Goal: Information Seeking & Learning: Get advice/opinions

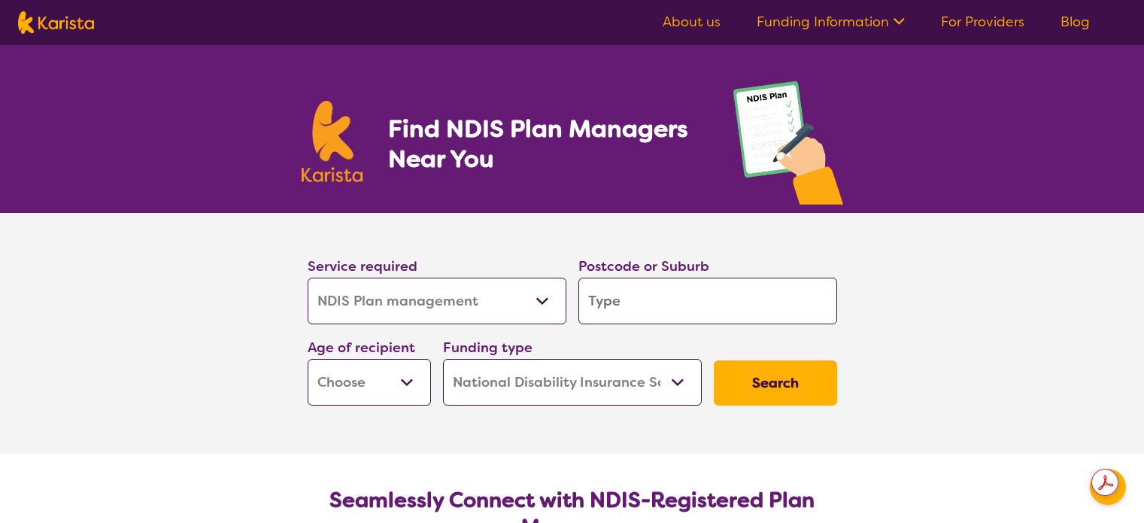
select select "NDIS Plan management"
select select "NDIS"
select select "NDIS Plan management"
select select "NDIS"
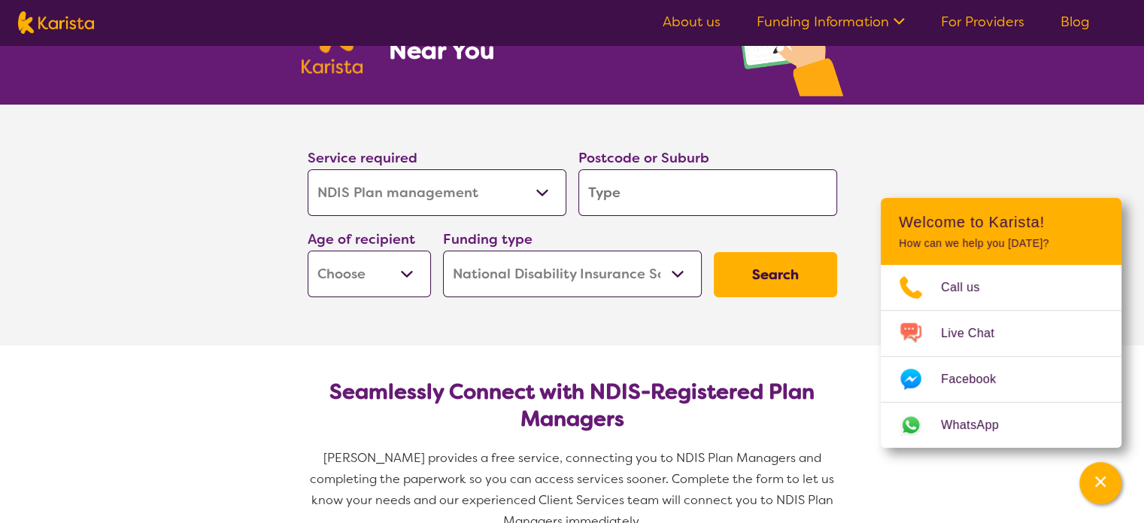
scroll to position [75, 0]
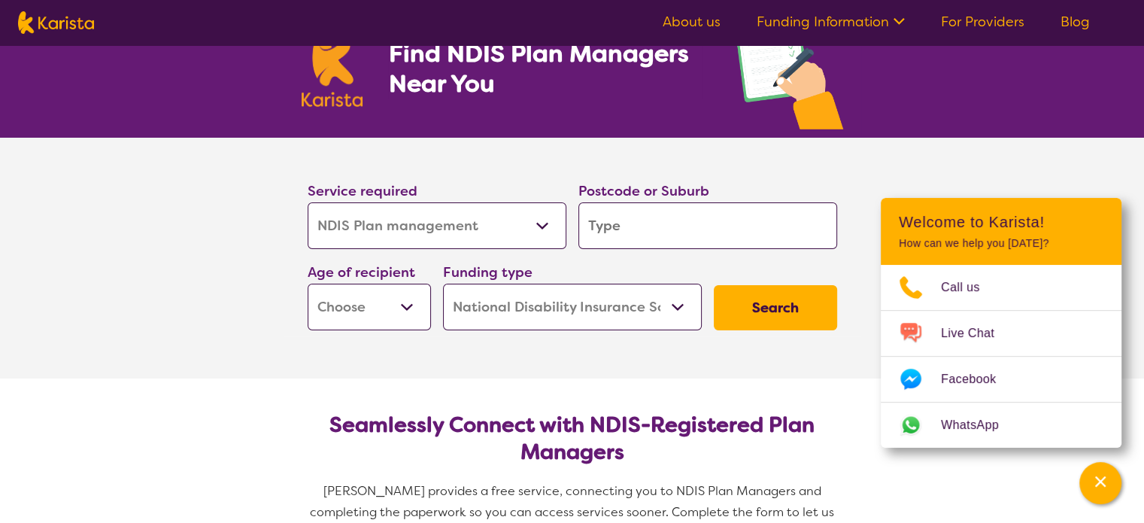
click at [507, 225] on select "Allied Health Assistant Assessment (ADHD or Autism) Behaviour support Counselli…" at bounding box center [437, 225] width 259 height 47
select select "Exercise physiology"
click at [308, 202] on select "Allied Health Assistant Assessment (ADHD or Autism) Behaviour support Counselli…" at bounding box center [437, 225] width 259 height 47
select select "Exercise physiology"
click at [625, 223] on input "search" at bounding box center [707, 225] width 259 height 47
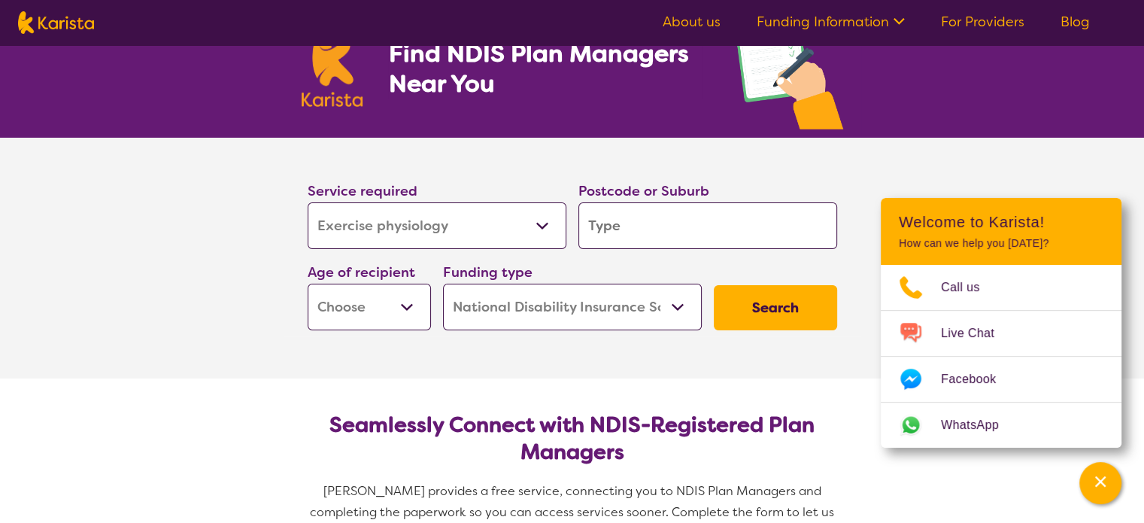
click at [515, 311] on select "Home Care Package (HCP) National Disability Insurance Scheme (NDIS) I don't know" at bounding box center [572, 307] width 259 height 47
click at [406, 335] on section "Service required Allied Health Assistant Assessment (ADHD or Autism) Behaviour …" at bounding box center [573, 258] width 602 height 241
click at [412, 303] on select "Early Childhood - 0 to 9 Child - 10 to 11 Adolescent - 12 to 17 Adult - 18 to 6…" at bounding box center [369, 307] width 123 height 47
select select "AD"
click at [308, 284] on select "Early Childhood - 0 to 9 Child - 10 to 11 Adolescent - 12 to 17 Adult - 18 to 6…" at bounding box center [369, 307] width 123 height 47
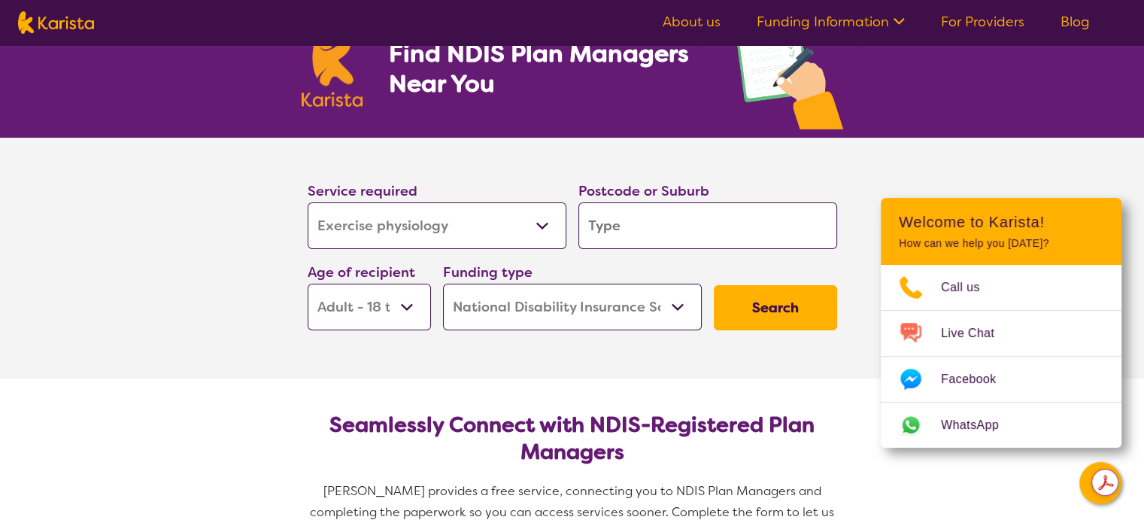
select select "AD"
click at [618, 224] on input "search" at bounding box center [707, 225] width 259 height 47
type input "g"
type input "go"
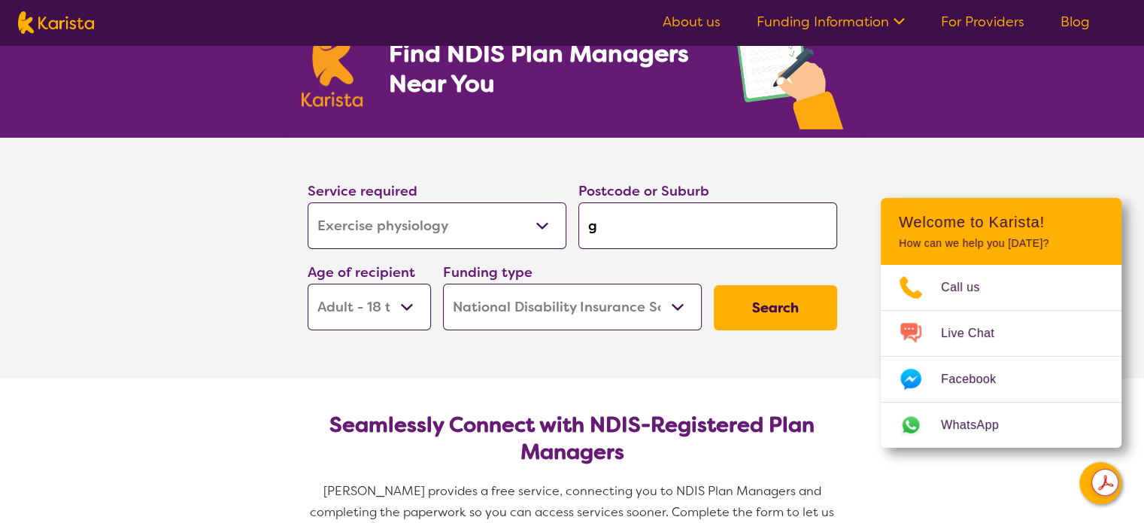
type input "go"
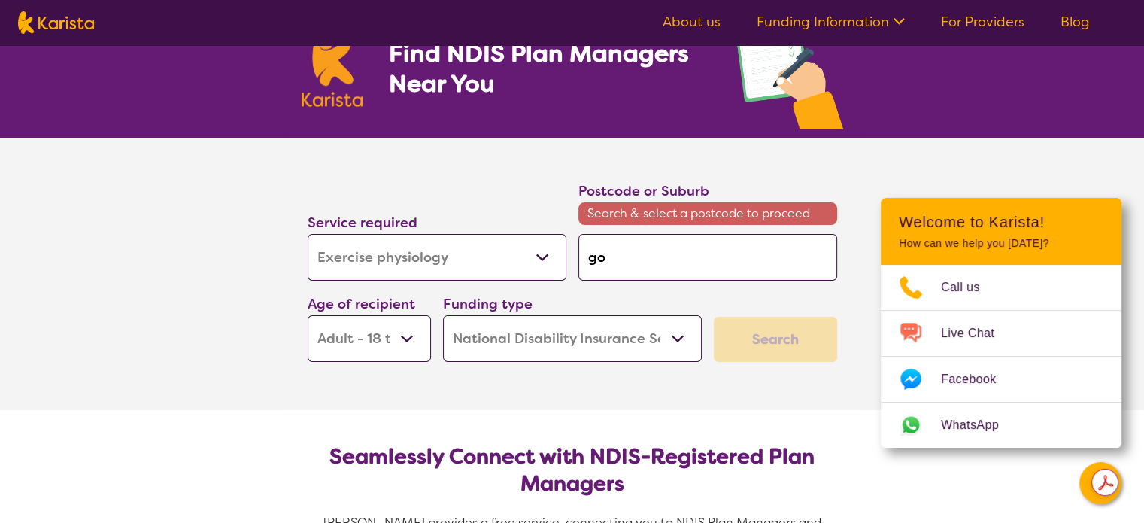
type input "gol"
type input "gold"
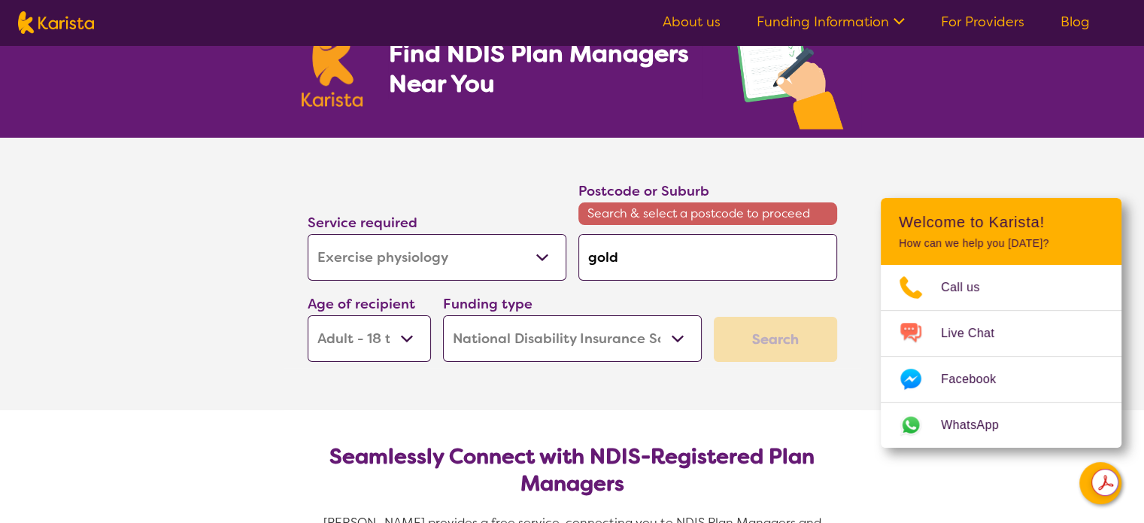
type input "gold"
type input "gold c"
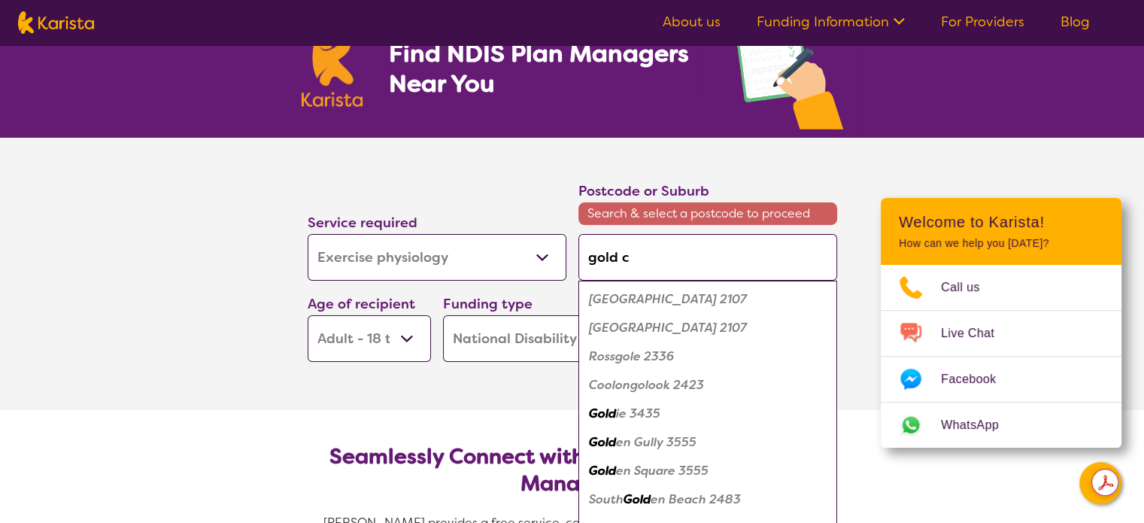
type input "gold co"
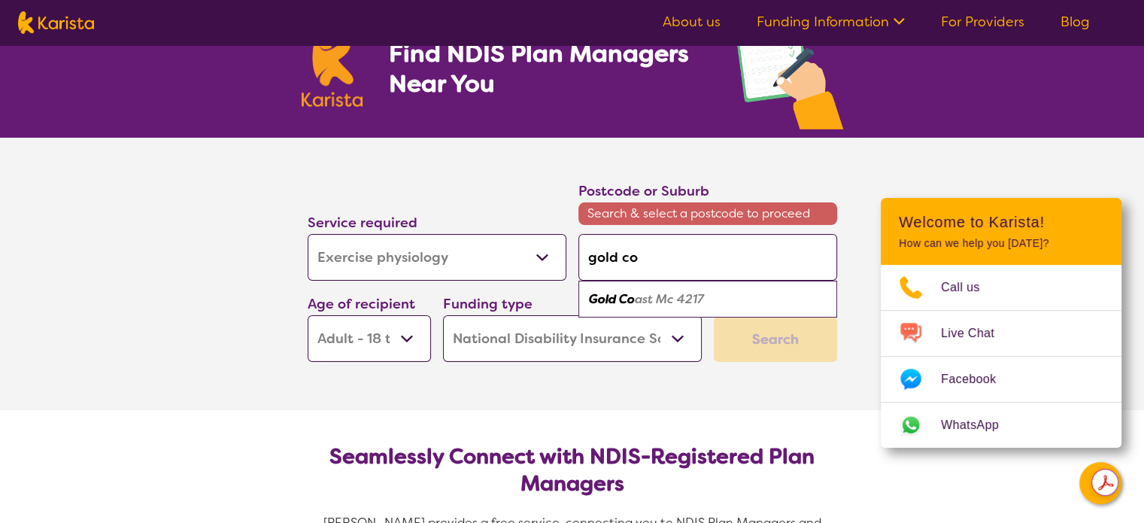
type input "gold coa"
type input "gold coas"
type input "gold coast"
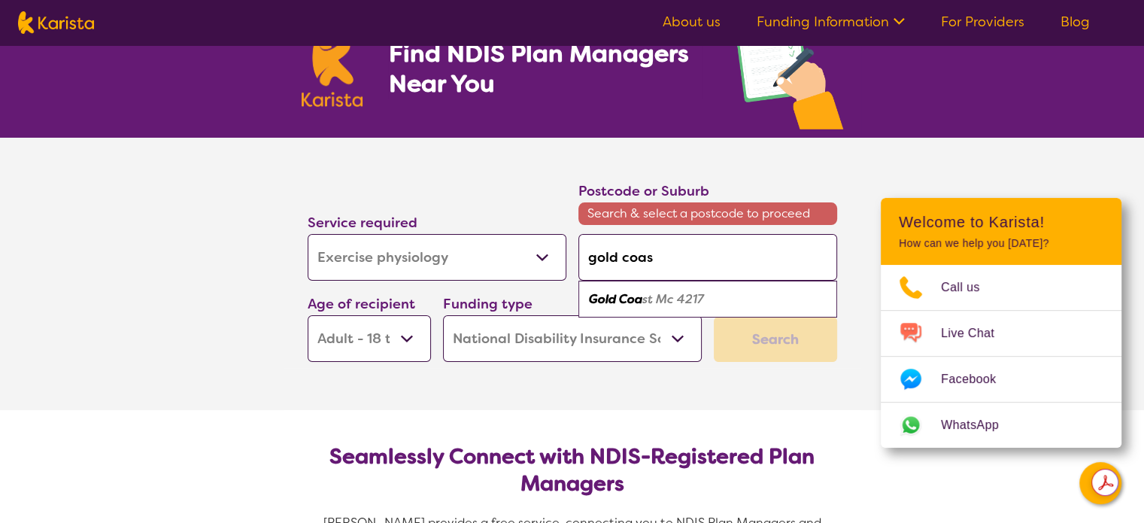
type input "gold coast"
click at [663, 263] on input "gold coast" at bounding box center [707, 257] width 259 height 47
type input "gold coas"
type input "gold coa"
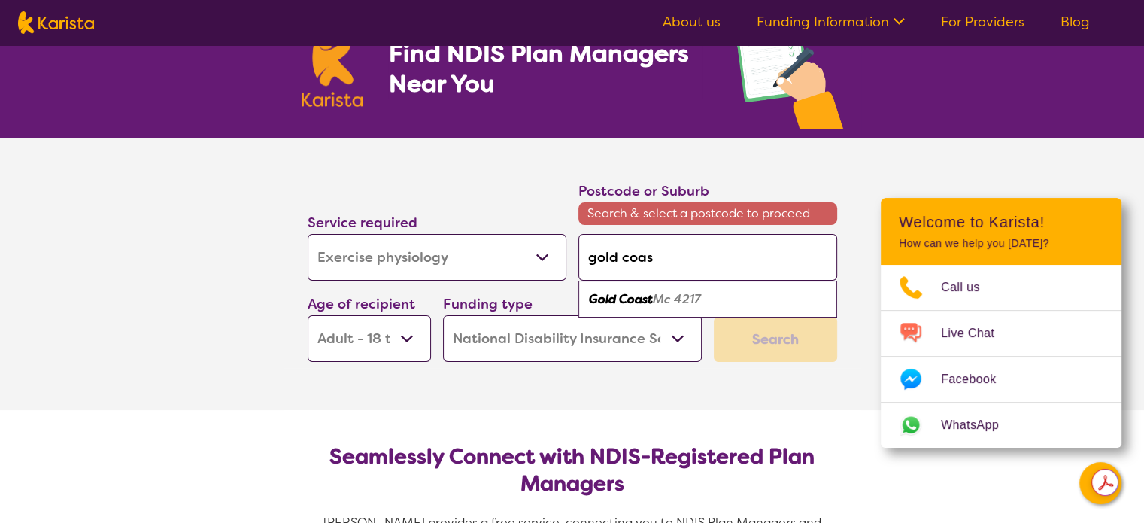
type input "gold coa"
type input "gold co"
type input "gold c"
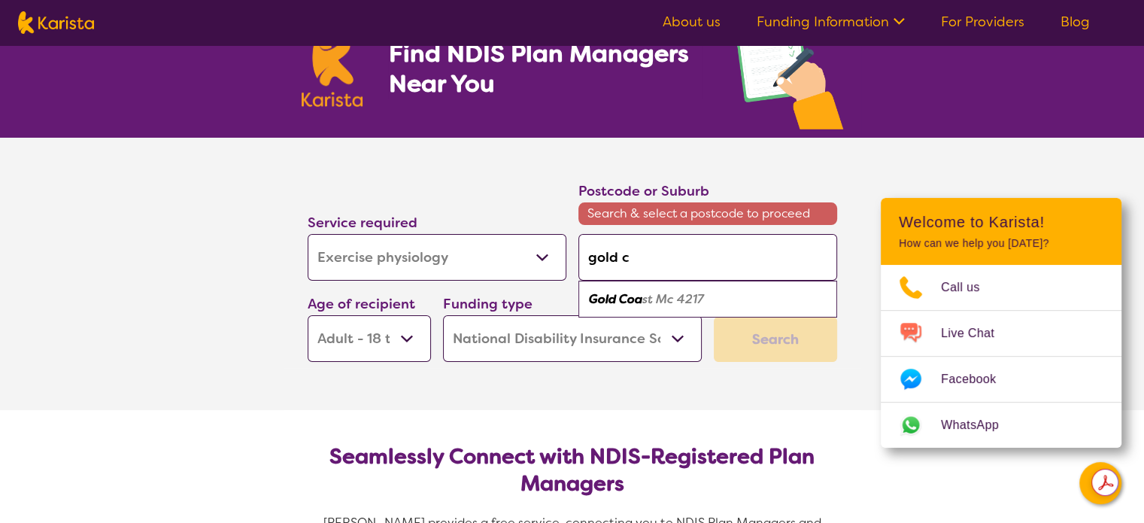
type input "gold"
type input "gold c"
type input "gold co"
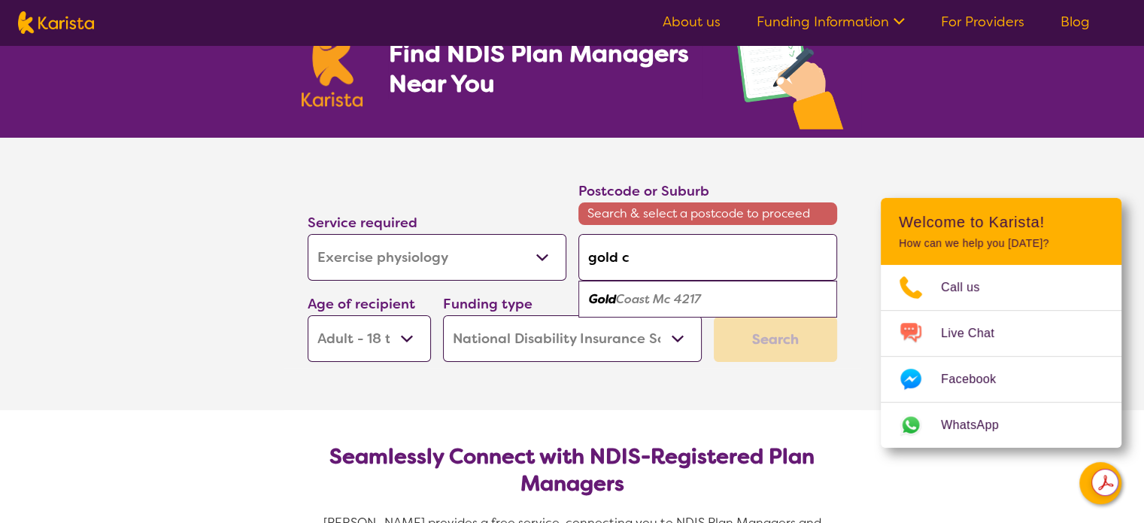
type input "gold co"
type input "gold coa"
type input "gold coas"
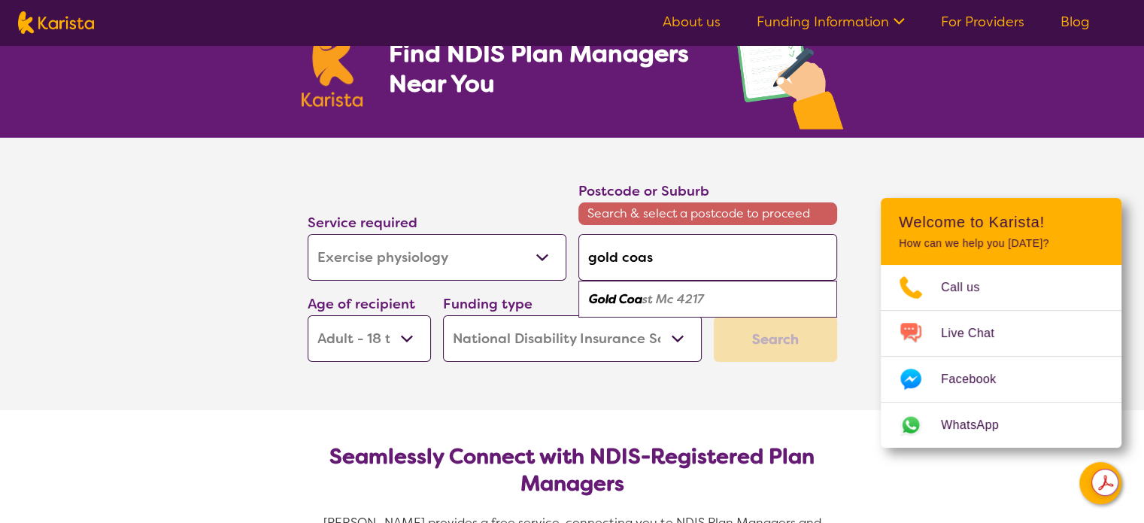
type input "gold coast"
click at [660, 384] on section "Service required Allied Health Assistant Assessment (ADHD or Autism) Behaviour …" at bounding box center [573, 274] width 602 height 272
click at [663, 256] on input "gold coast" at bounding box center [707, 257] width 259 height 47
type input "gold coas"
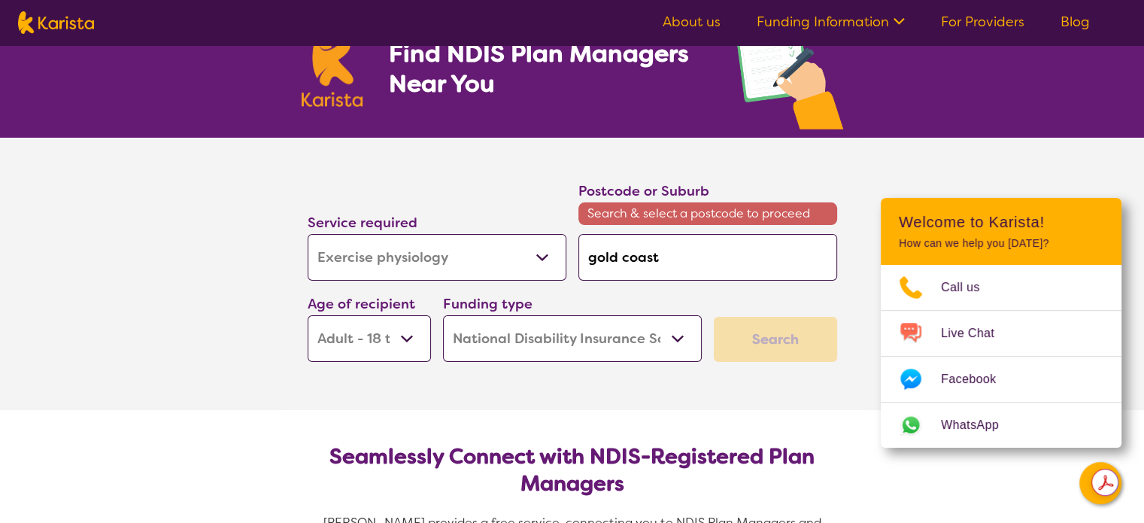
type input "gold coas"
type input "gold coa"
type input "gold co"
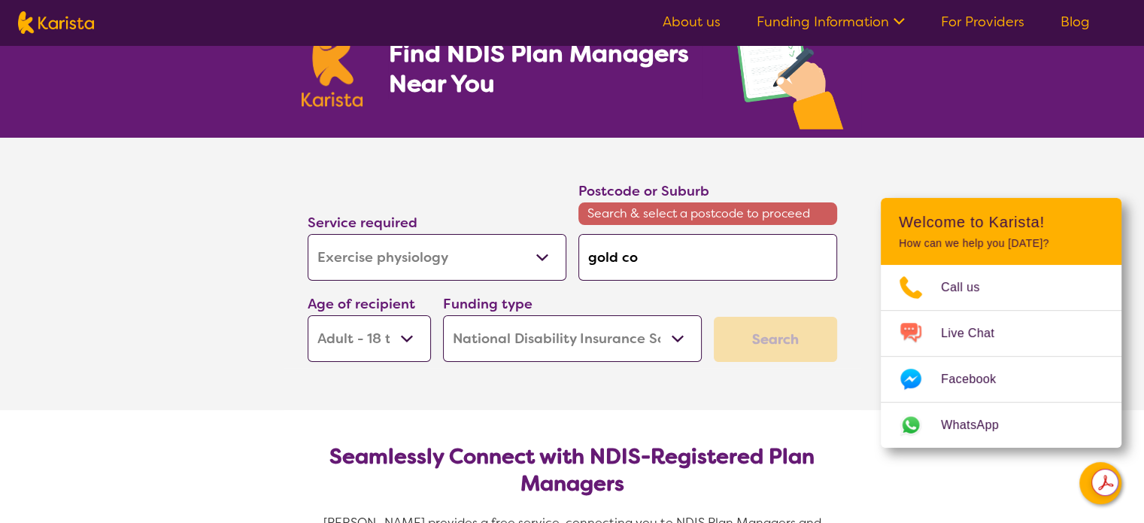
type input "gold c"
type input "gold"
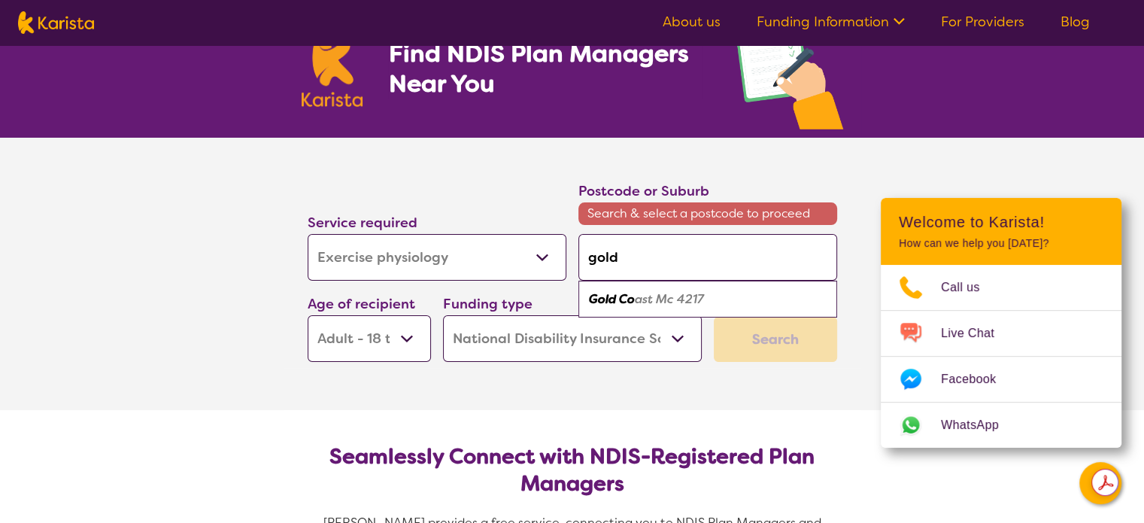
type input "gold"
type input "gol"
type input "go"
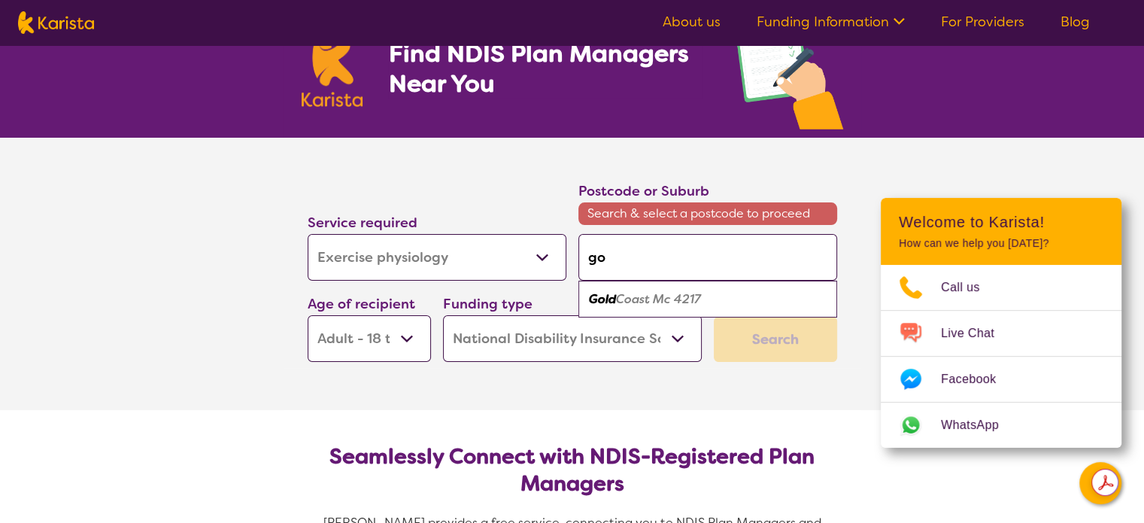
type input "g"
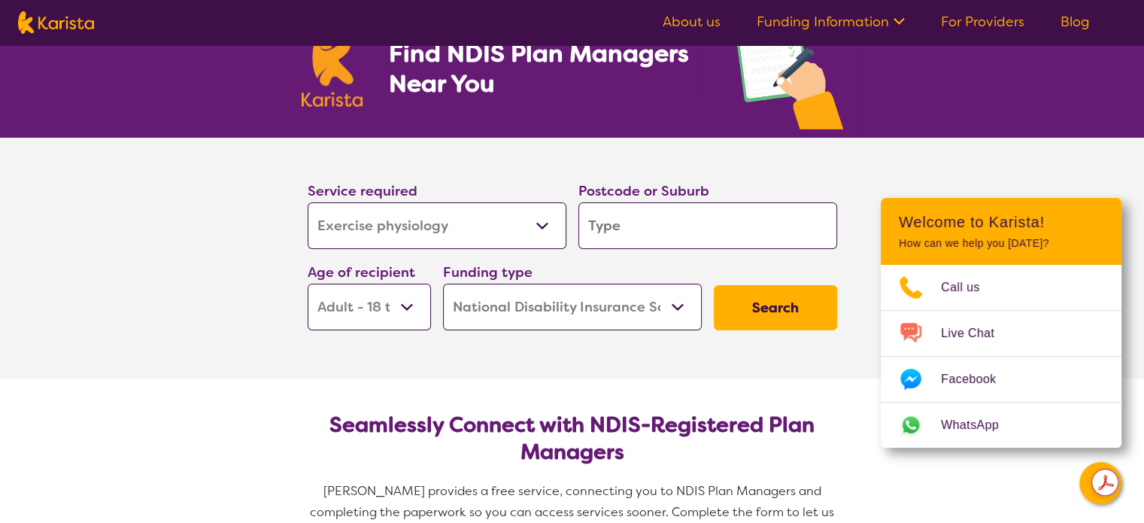
type input "4"
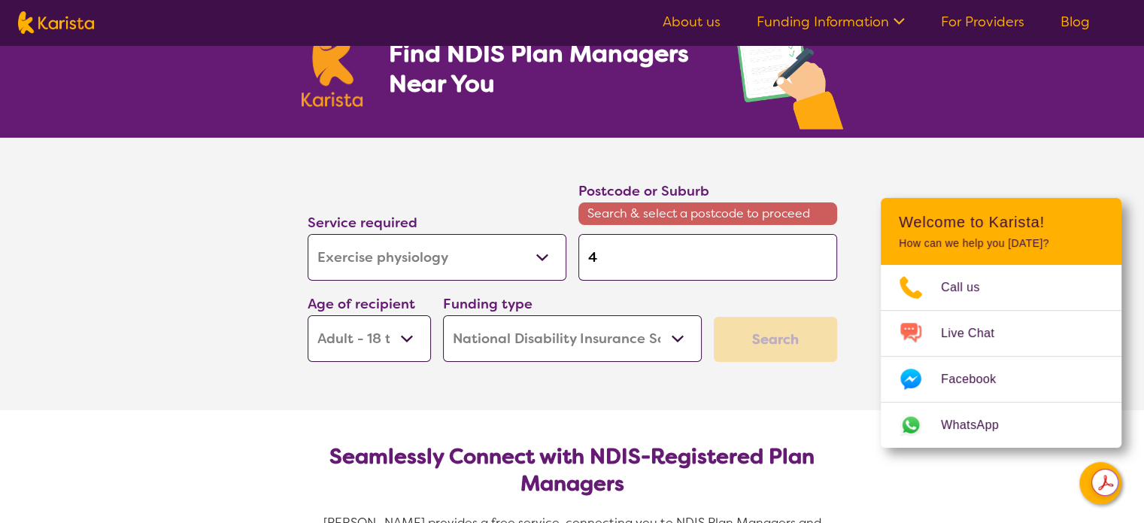
type input "42"
type input "420"
type input "4208"
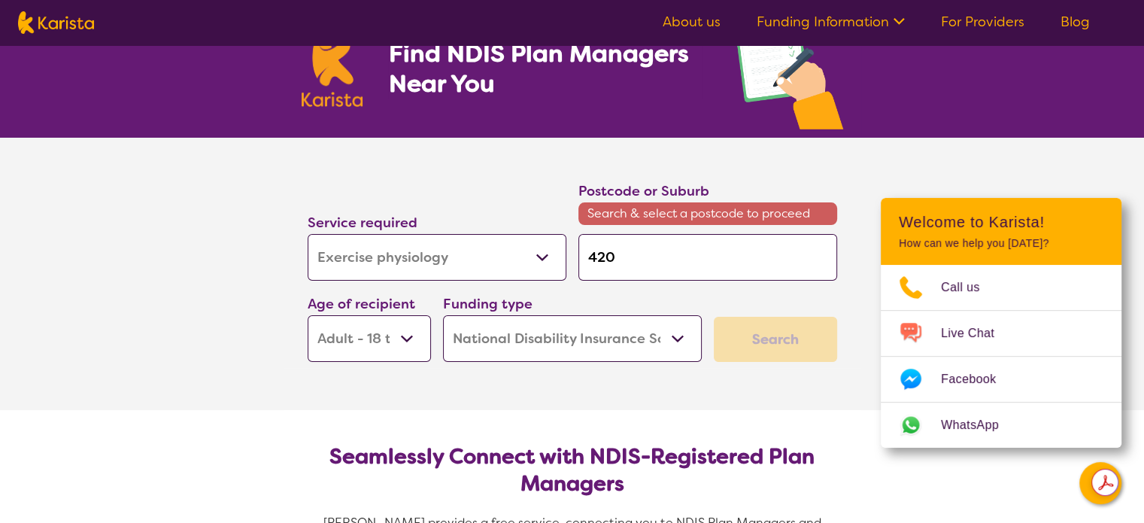
type input "4208"
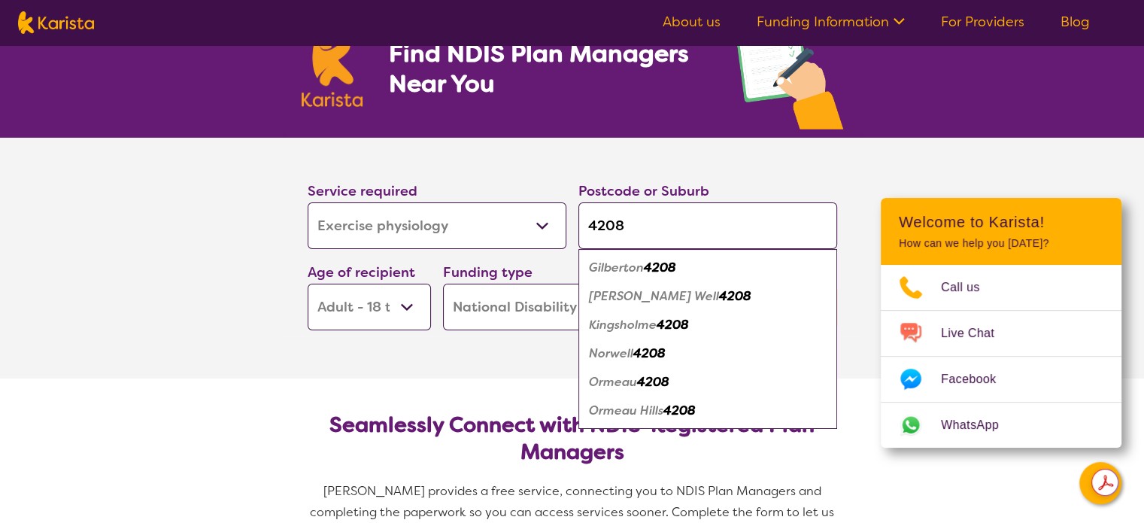
type input "4208"
click at [719, 296] on em "4208" at bounding box center [735, 296] width 32 height 16
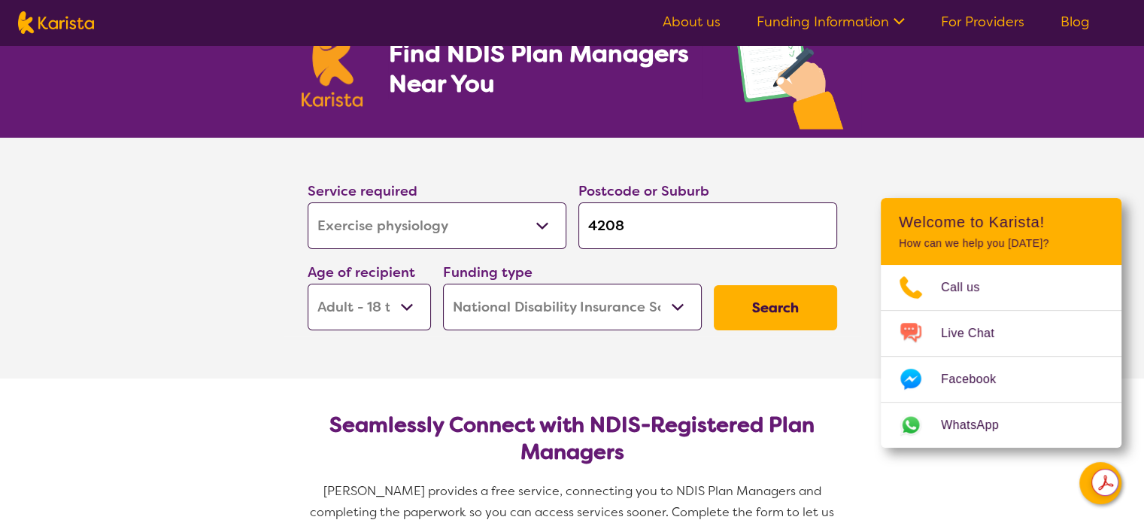
click at [764, 307] on button "Search" at bounding box center [775, 307] width 123 height 45
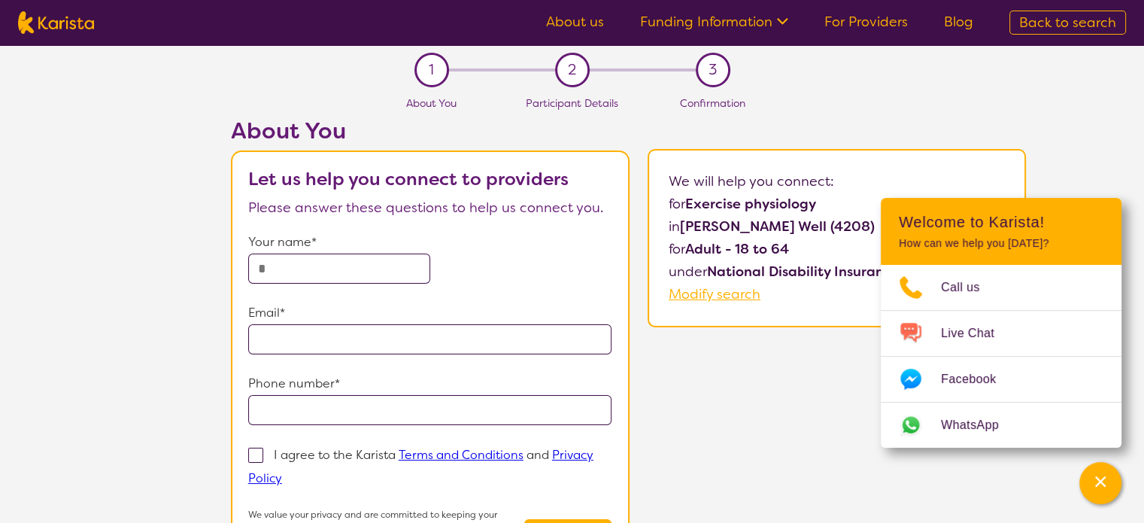
select select "NDIS Plan management"
select select "AD"
select select "NDIS"
select select "NDIS Plan management"
select select "AD"
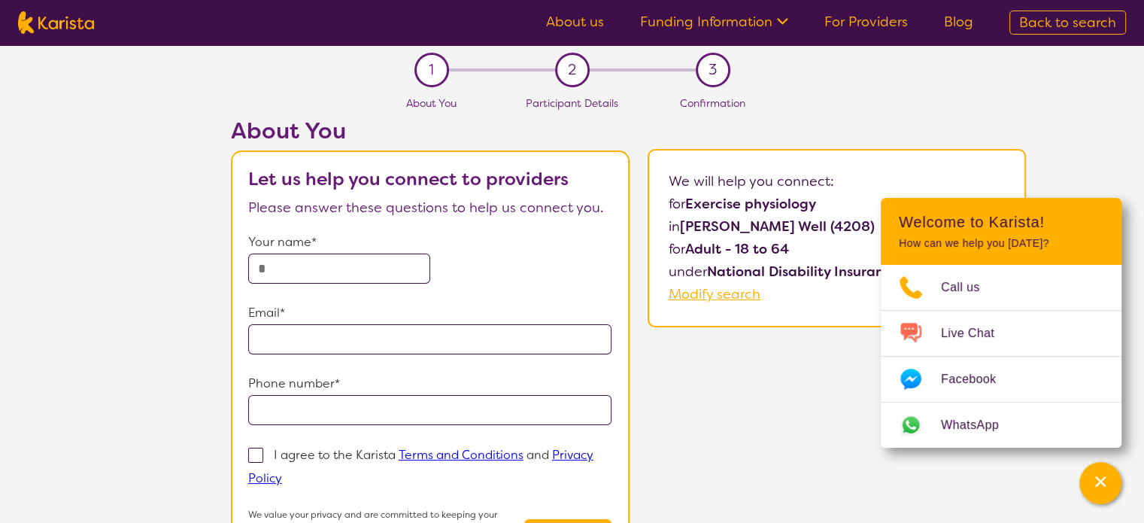
select select "NDIS"
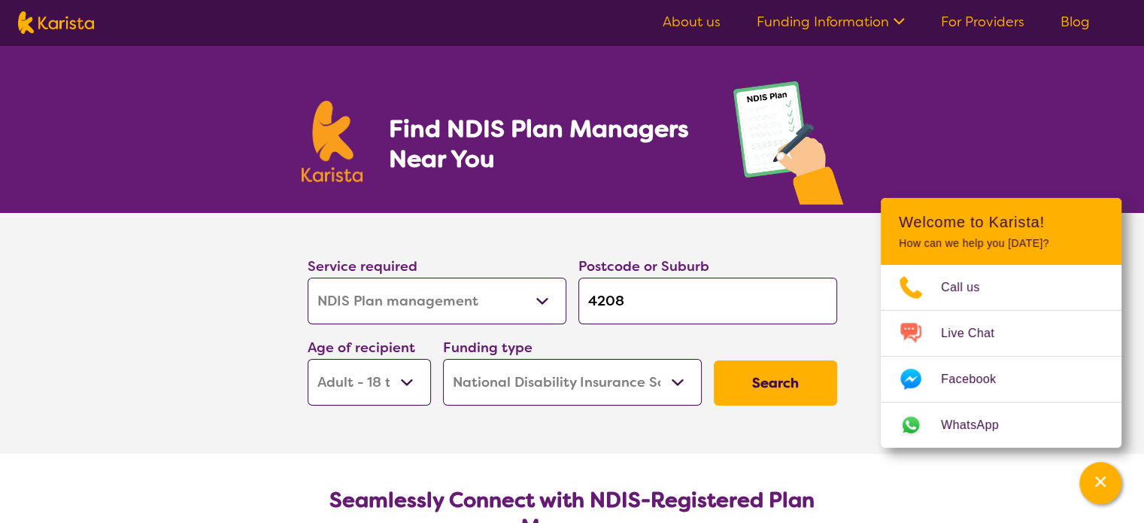
scroll to position [75, 0]
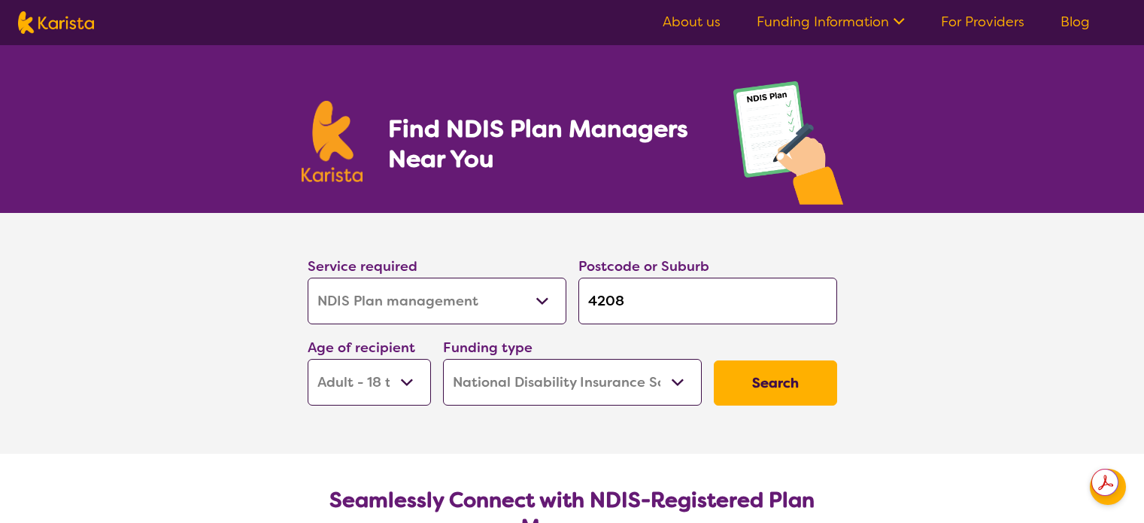
select select "NDIS Plan management"
select select "AD"
select select "NDIS"
select select "NDIS Plan management"
select select "AD"
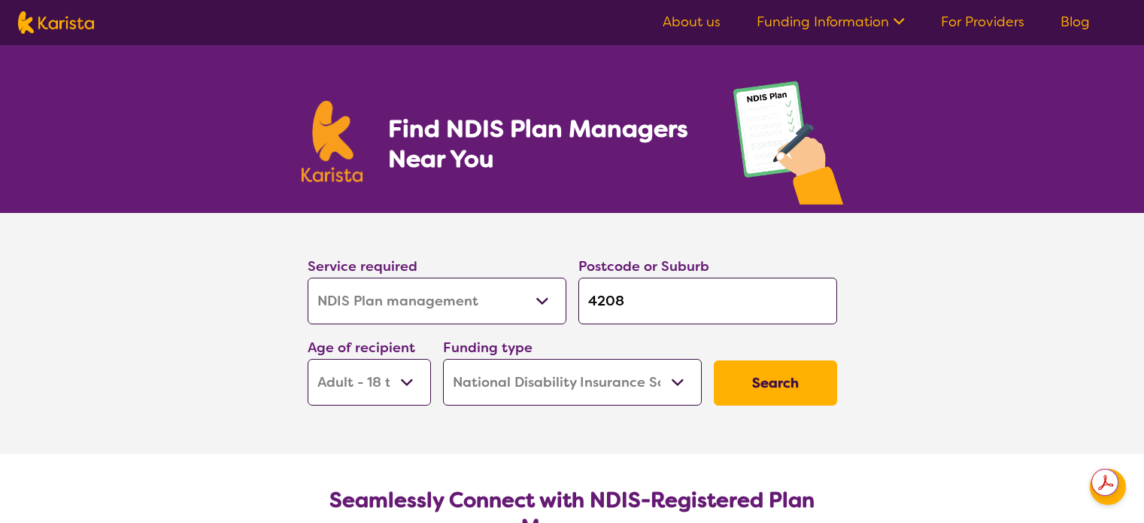
select select "NDIS"
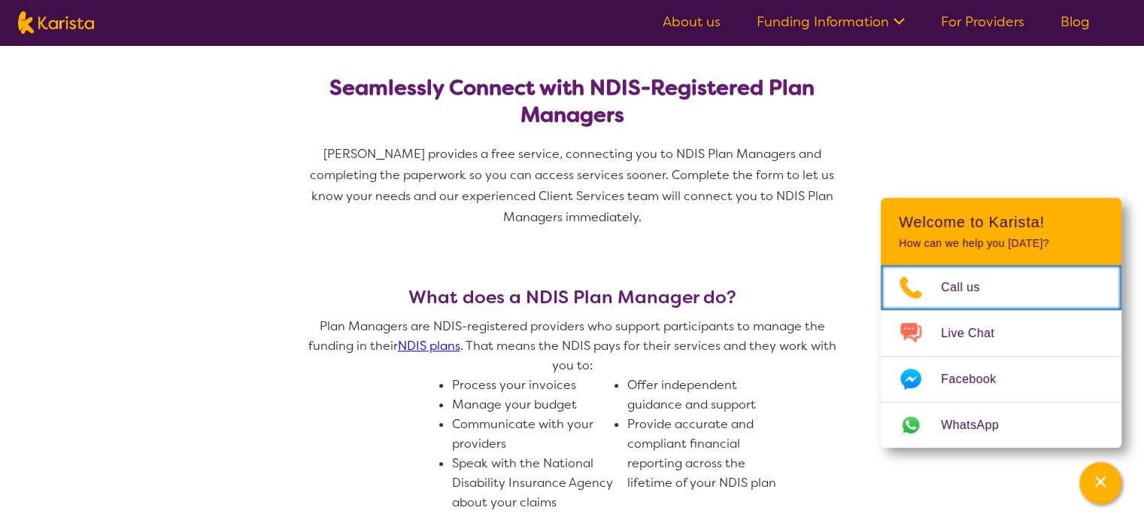
scroll to position [226, 0]
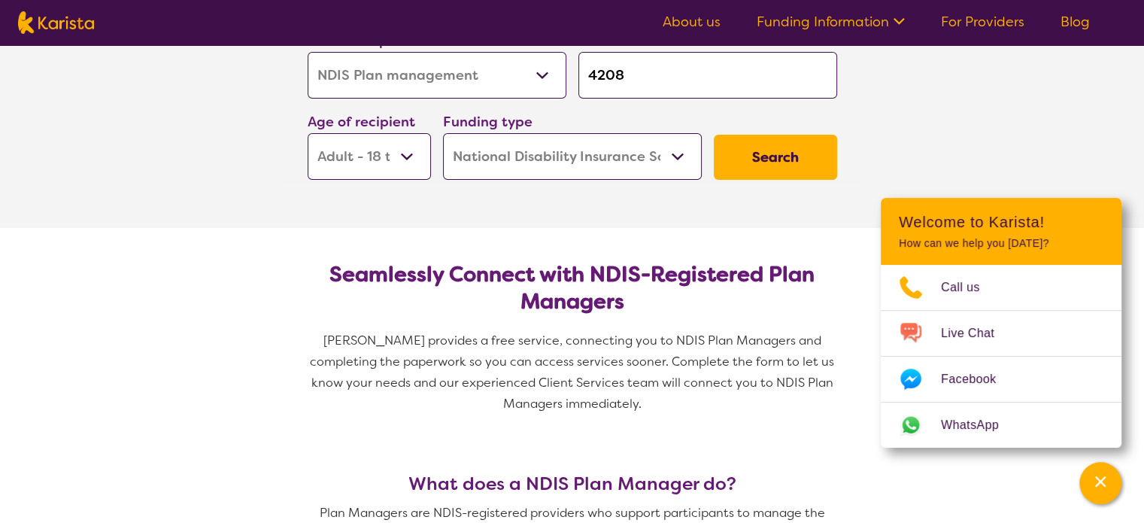
click at [752, 156] on button "Search" at bounding box center [775, 157] width 123 height 45
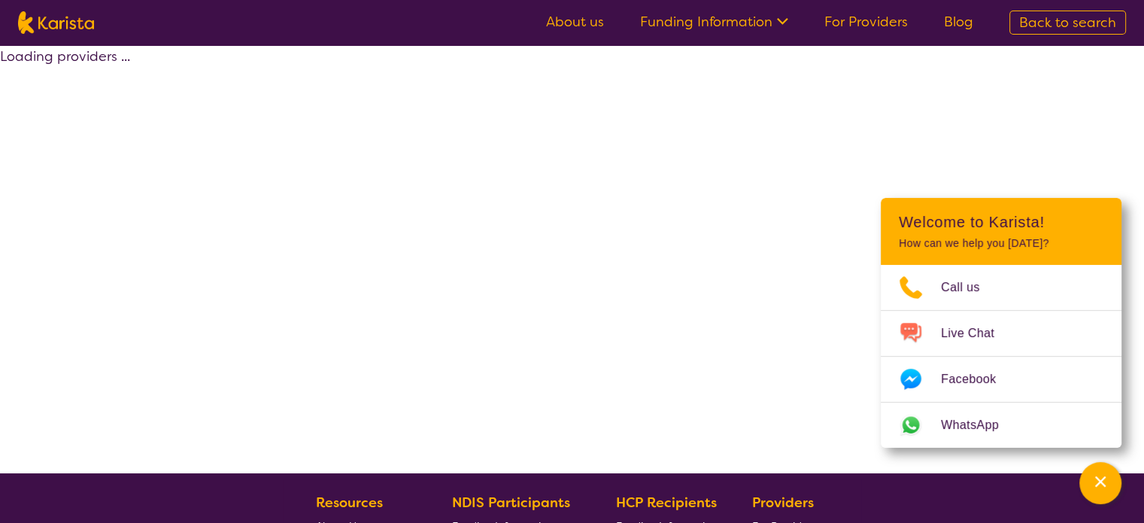
select select "by_score"
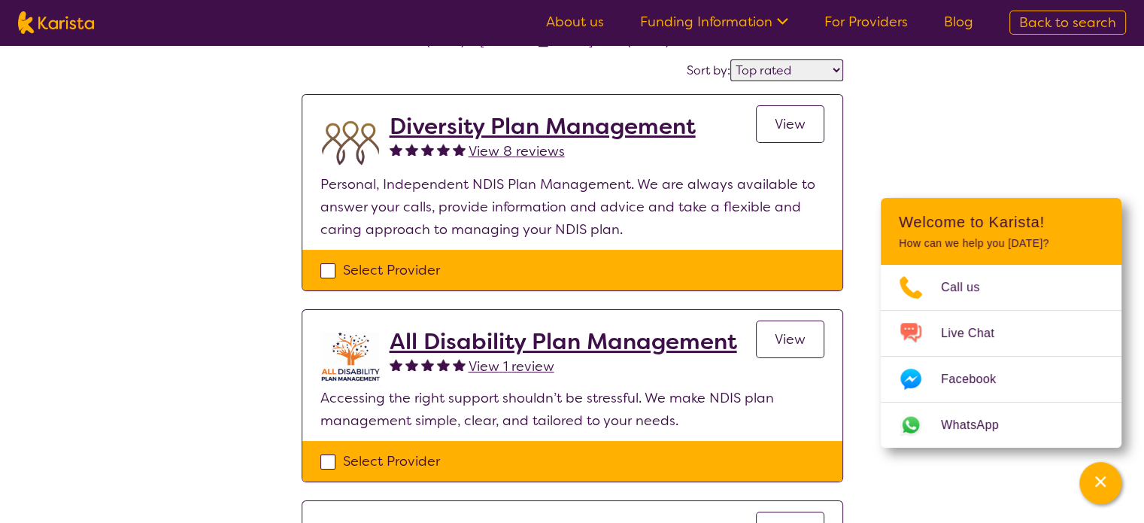
scroll to position [47, 0]
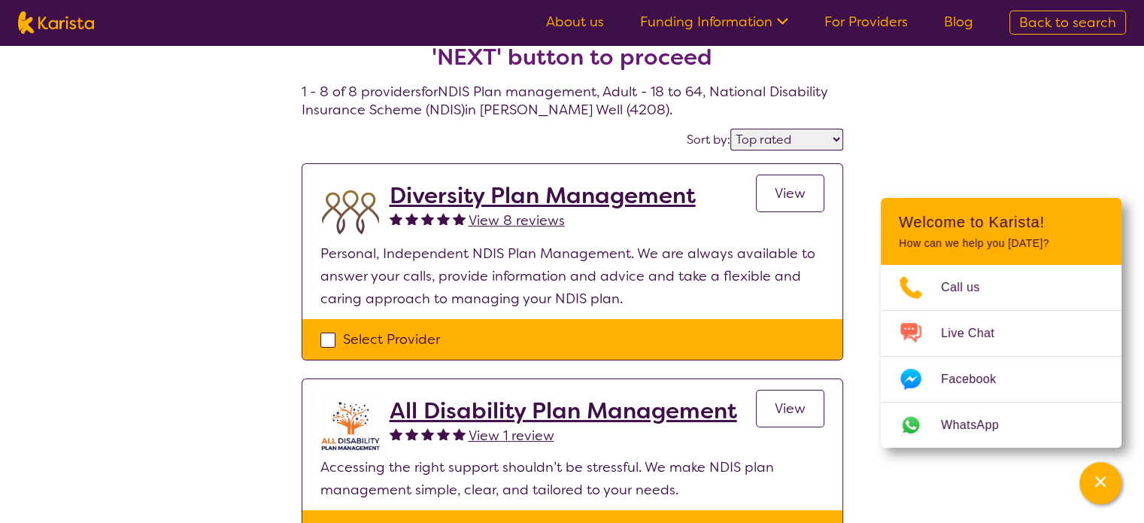
click at [785, 189] on span "View" at bounding box center [790, 193] width 31 height 18
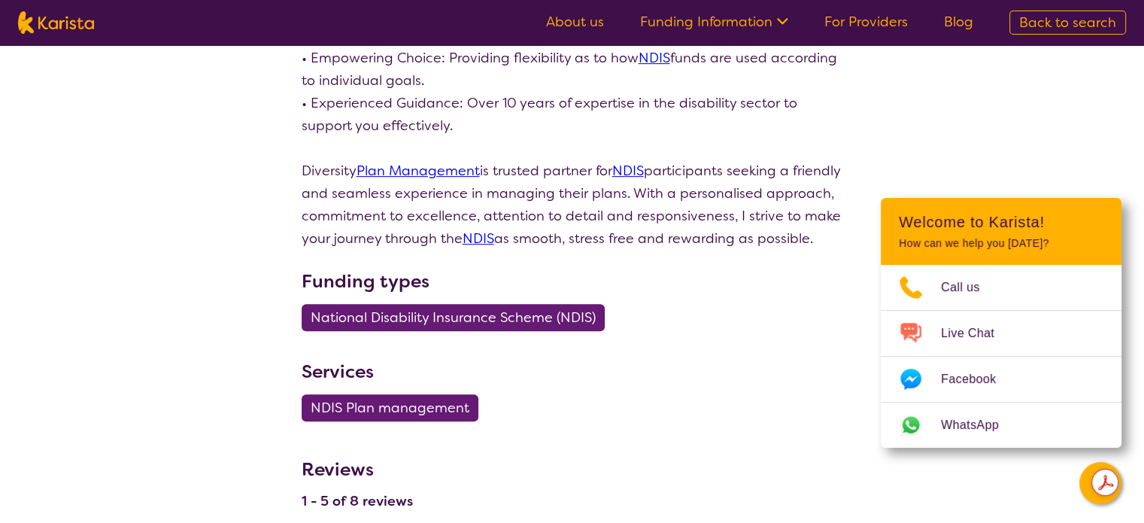
scroll to position [451, 0]
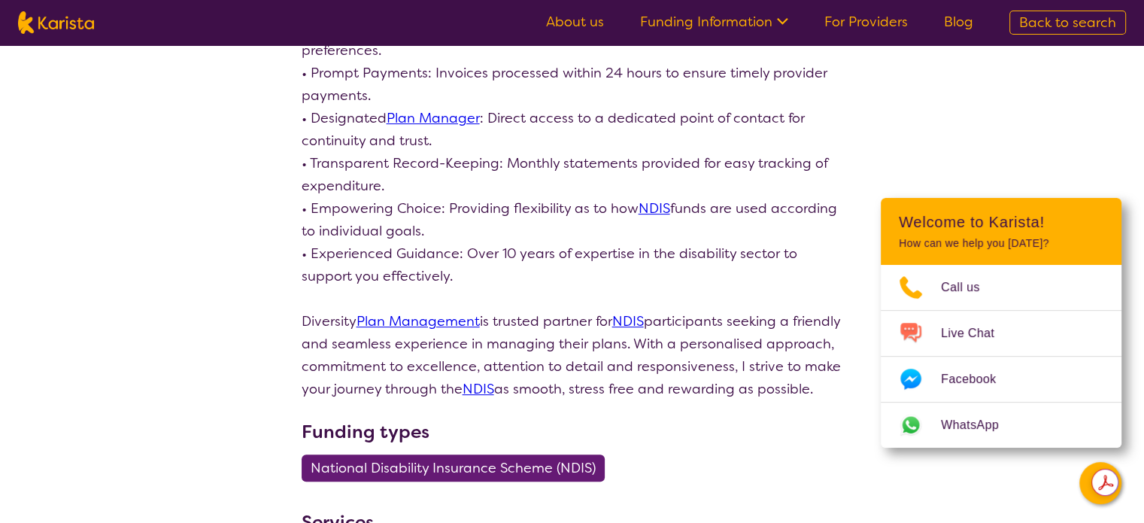
click at [925, 153] on div "search results Diversity Plan Management View 8 reviews Review this provider Co…" at bounding box center [572, 411] width 1144 height 1634
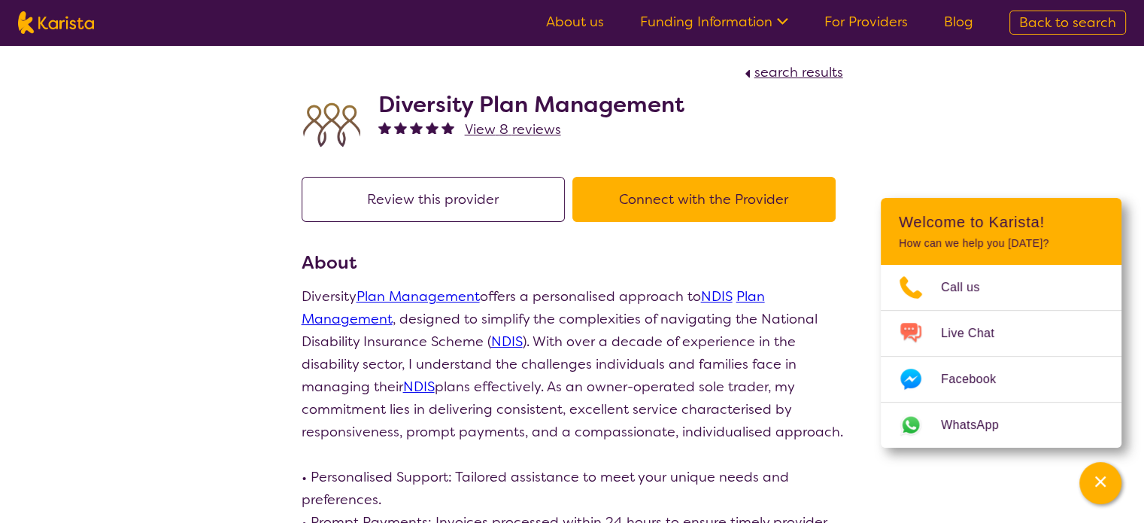
scroll to position [0, 0]
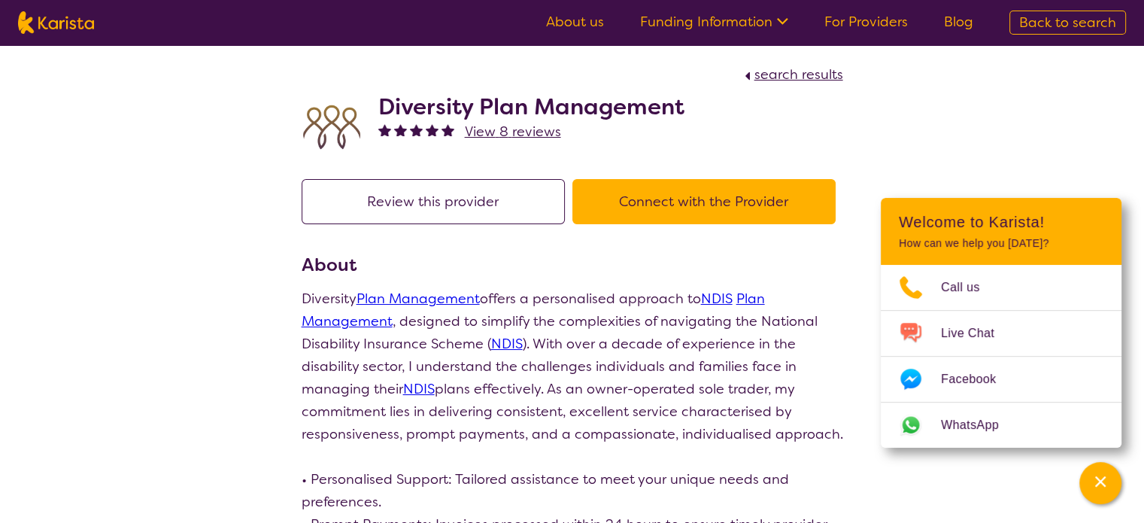
click at [670, 196] on button "Connect with the Provider" at bounding box center [703, 201] width 263 height 45
